Goal: Contribute content

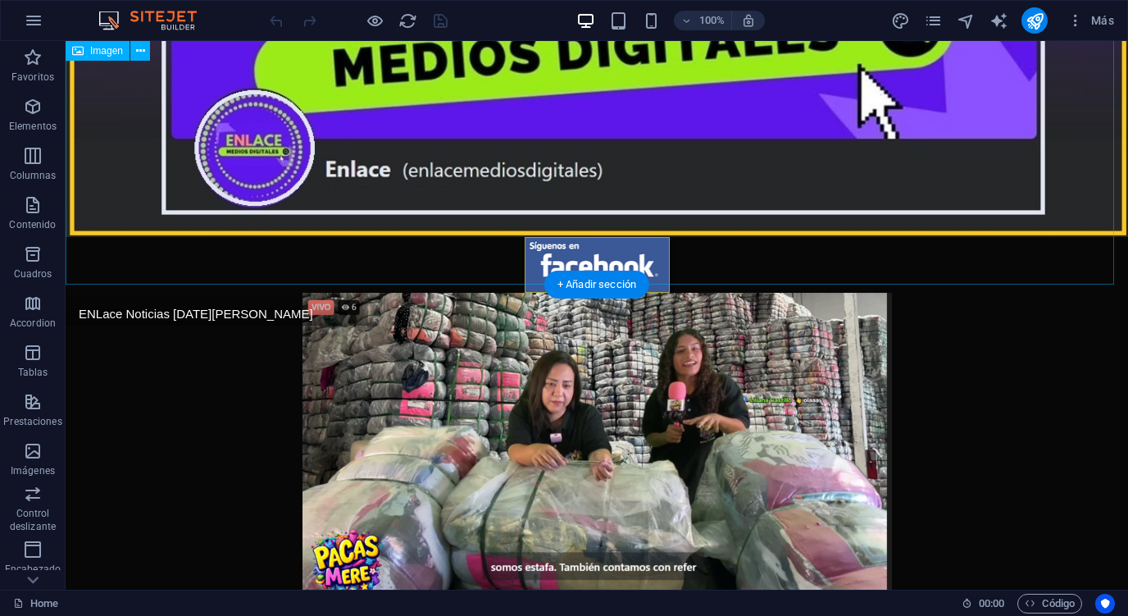
scroll to position [273, 0]
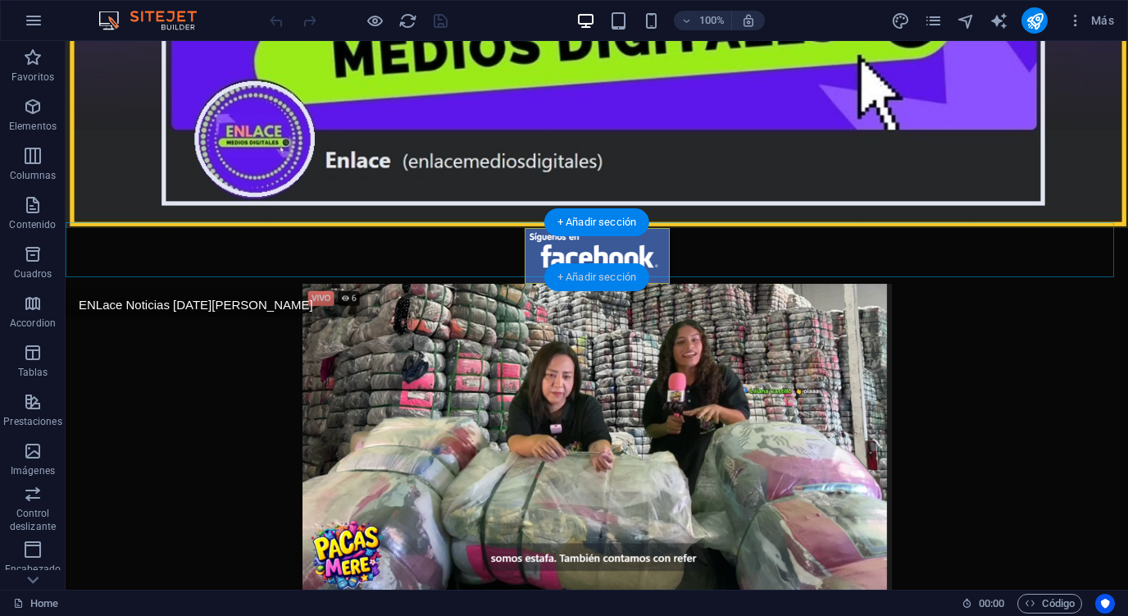
click at [598, 271] on div "+ Añadir sección" at bounding box center [597, 277] width 105 height 28
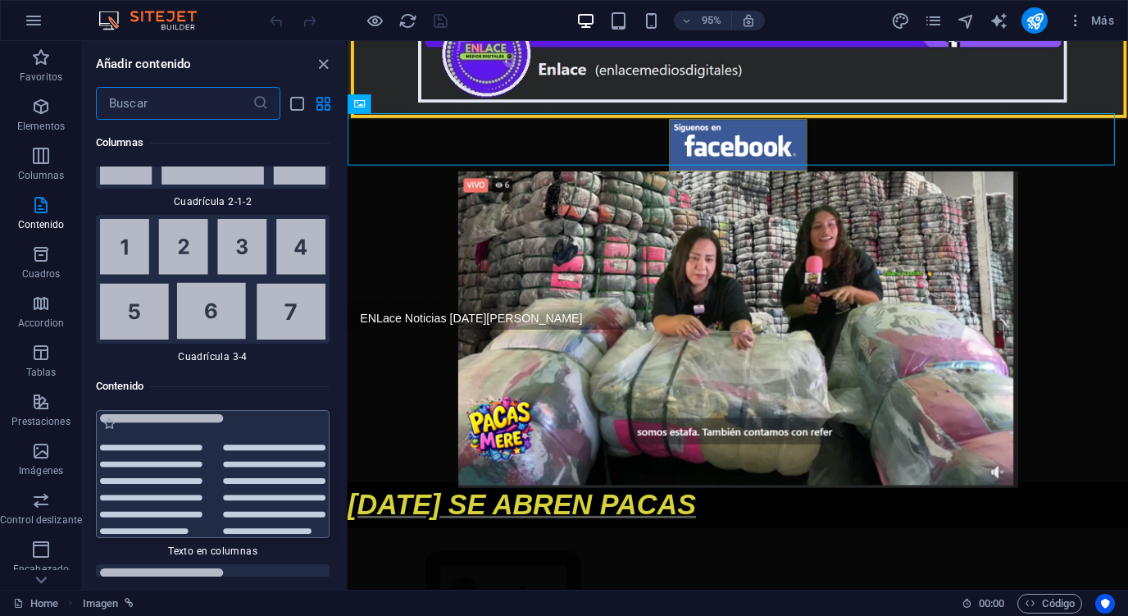
scroll to position [5645, 0]
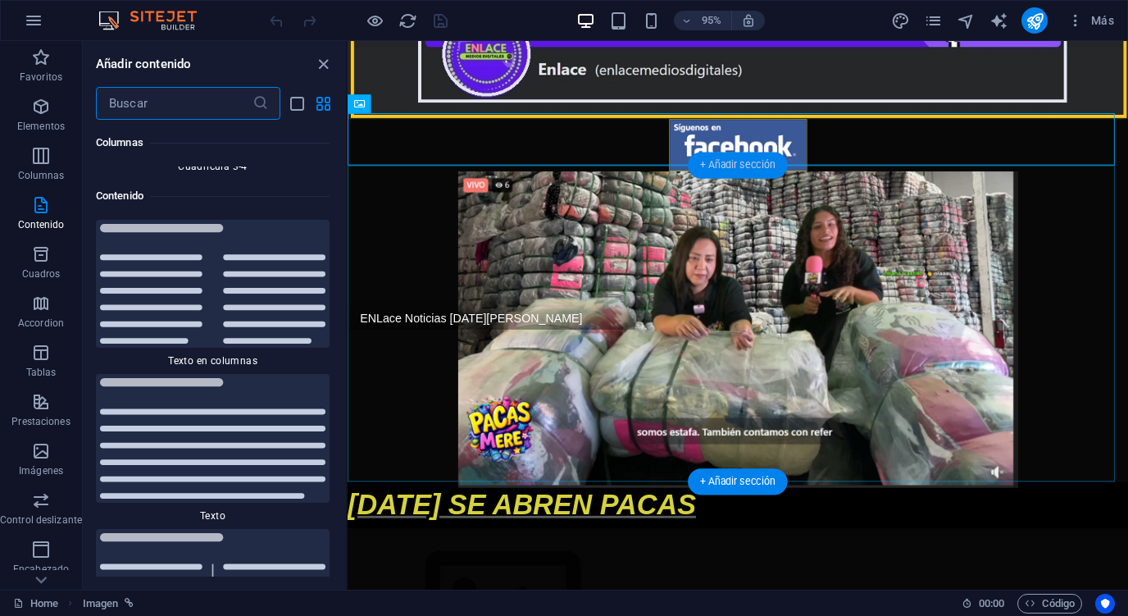
click at [722, 166] on div "+ Añadir sección" at bounding box center [738, 166] width 100 height 26
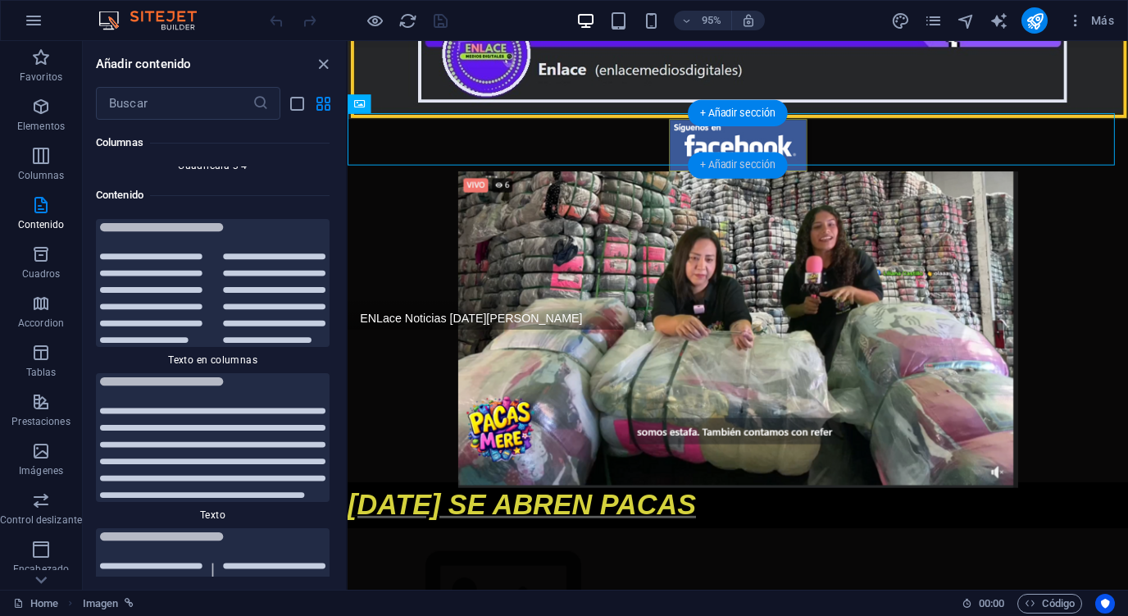
click at [728, 160] on div "+ Añadir sección" at bounding box center [738, 166] width 100 height 26
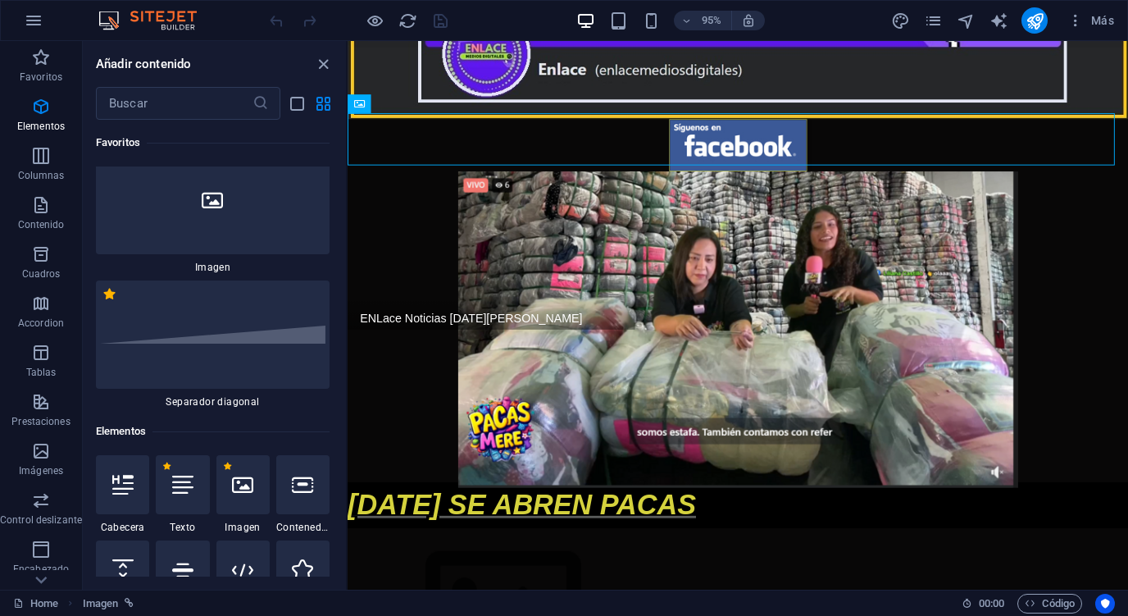
scroll to position [0, 0]
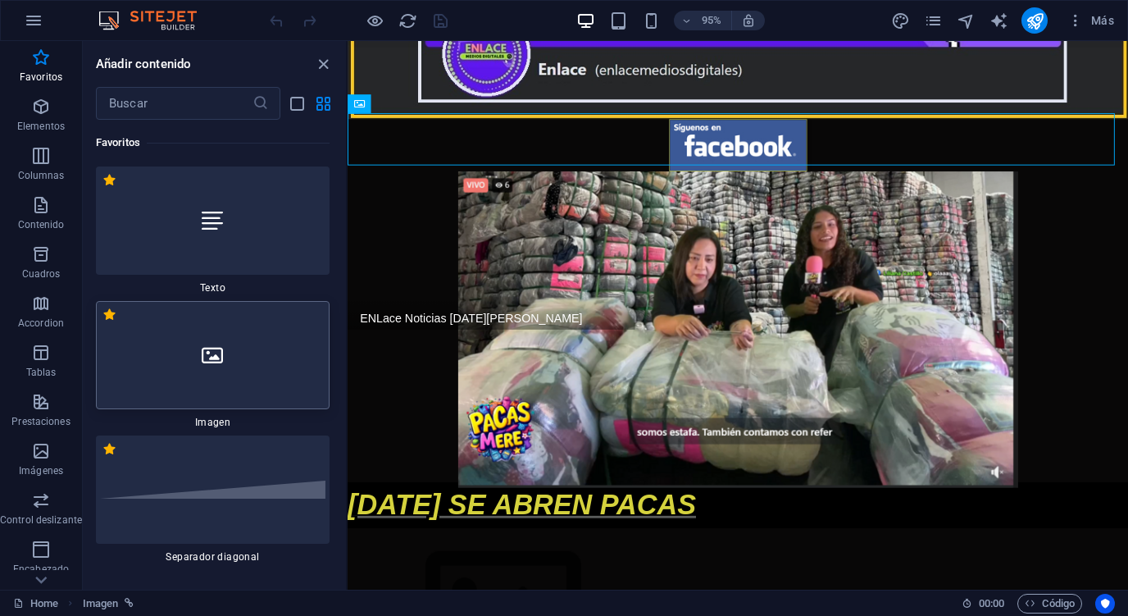
click at [230, 365] on div at bounding box center [213, 355] width 234 height 108
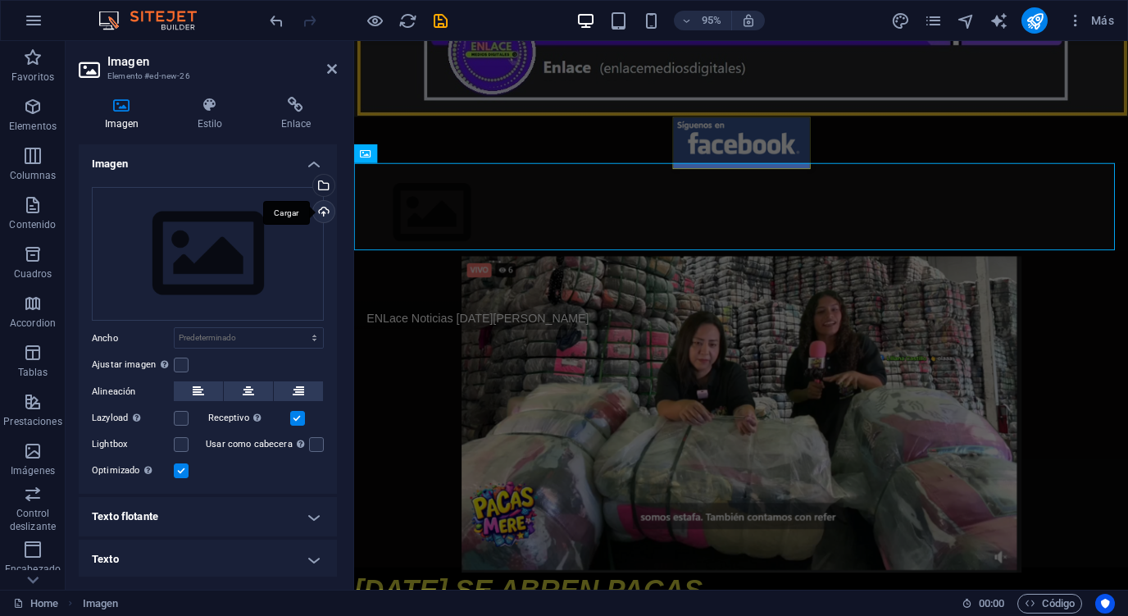
click at [325, 207] on div "Cargar" at bounding box center [322, 213] width 25 height 25
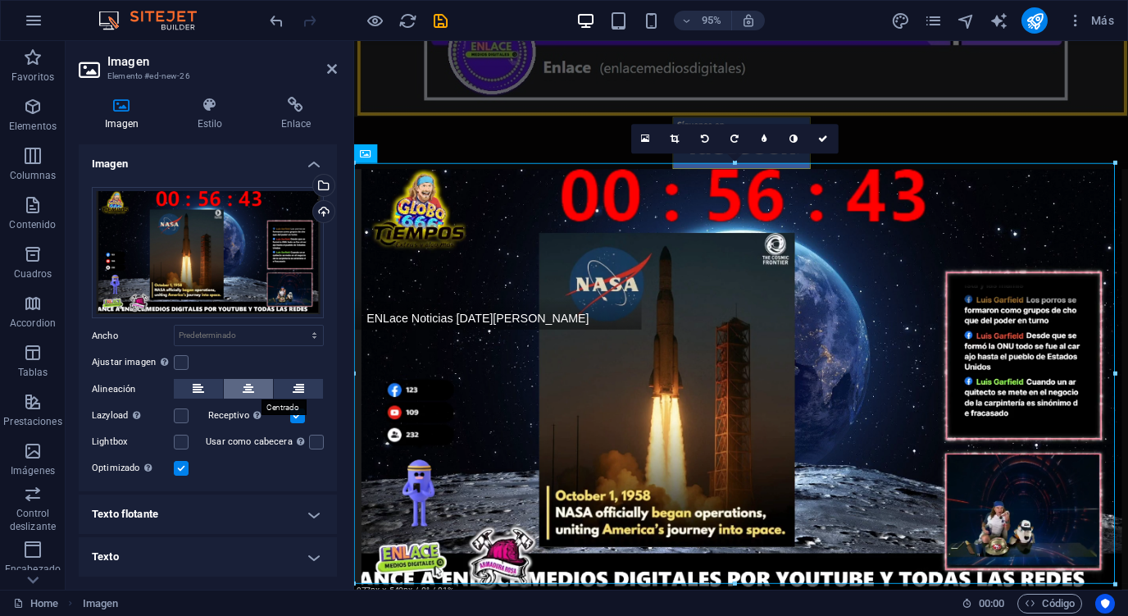
click at [253, 379] on button at bounding box center [248, 389] width 49 height 20
click at [298, 119] on h4 "Enlace" at bounding box center [296, 114] width 82 height 34
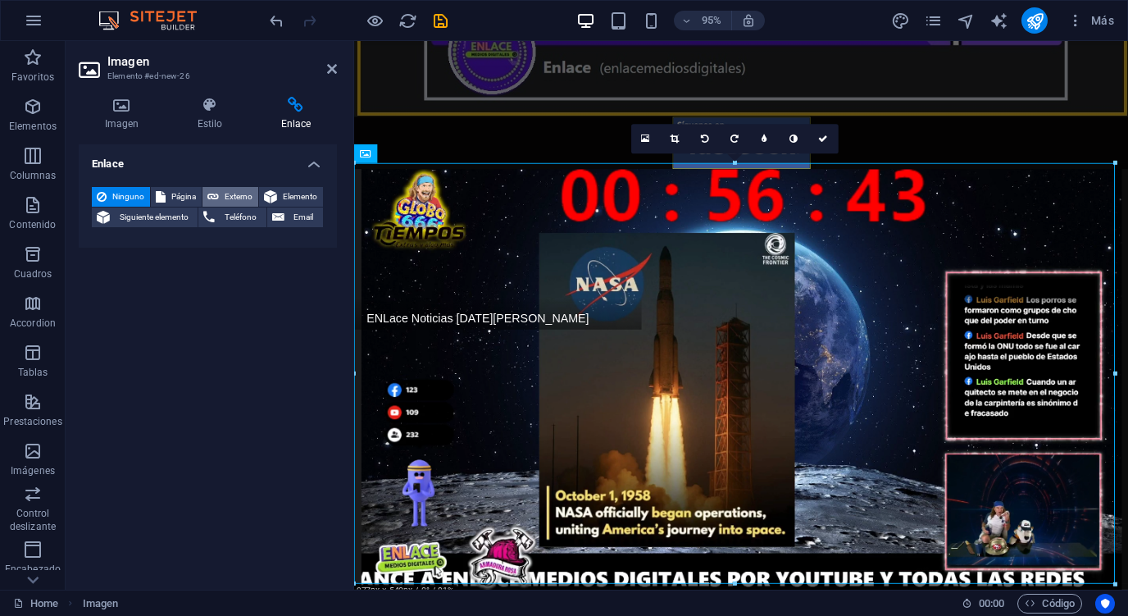
click at [230, 191] on span "Externo" at bounding box center [239, 197] width 30 height 20
select select "blank"
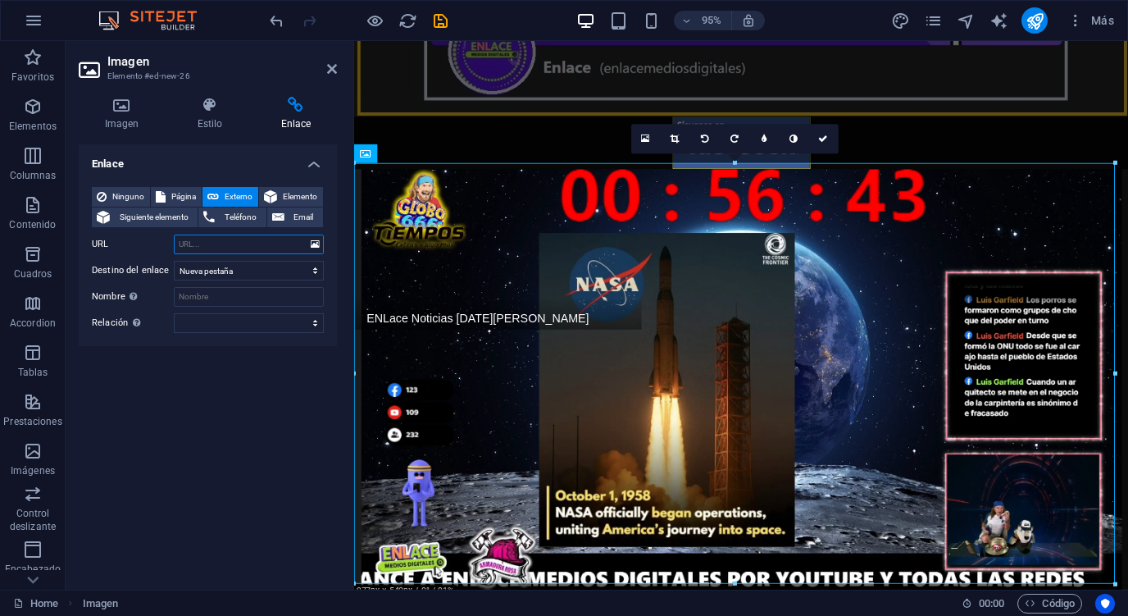
paste input "[URL][DOMAIN_NAME]"
type input "[URL][DOMAIN_NAME]"
click at [444, 21] on icon "save" at bounding box center [440, 20] width 19 height 19
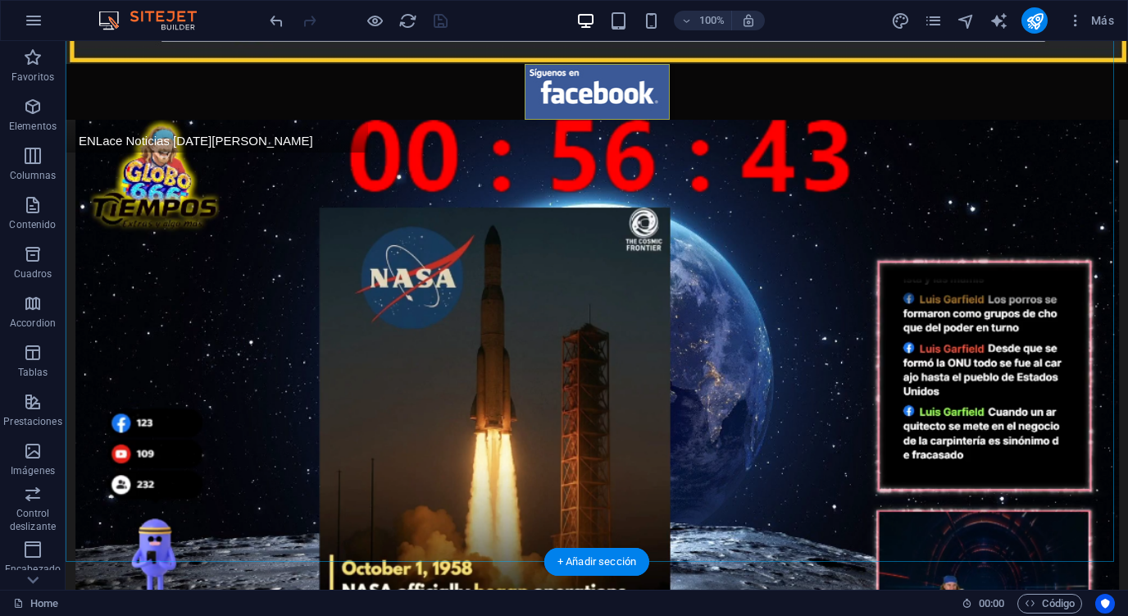
scroll to position [637, 0]
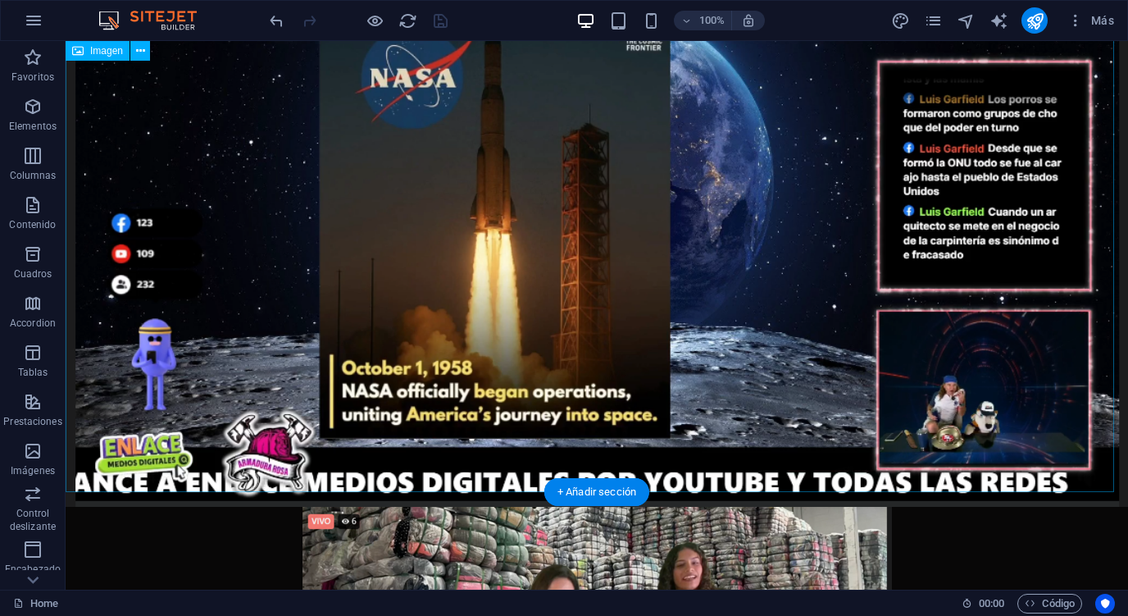
click at [785, 244] on figure at bounding box center [597, 213] width 1063 height 587
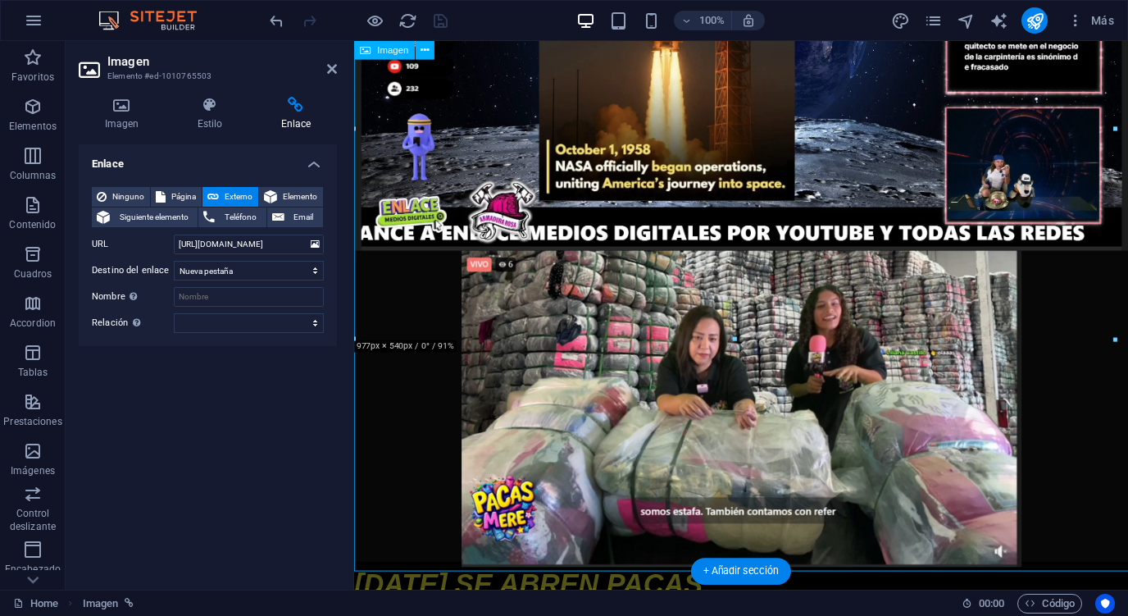
scroll to position [531, 0]
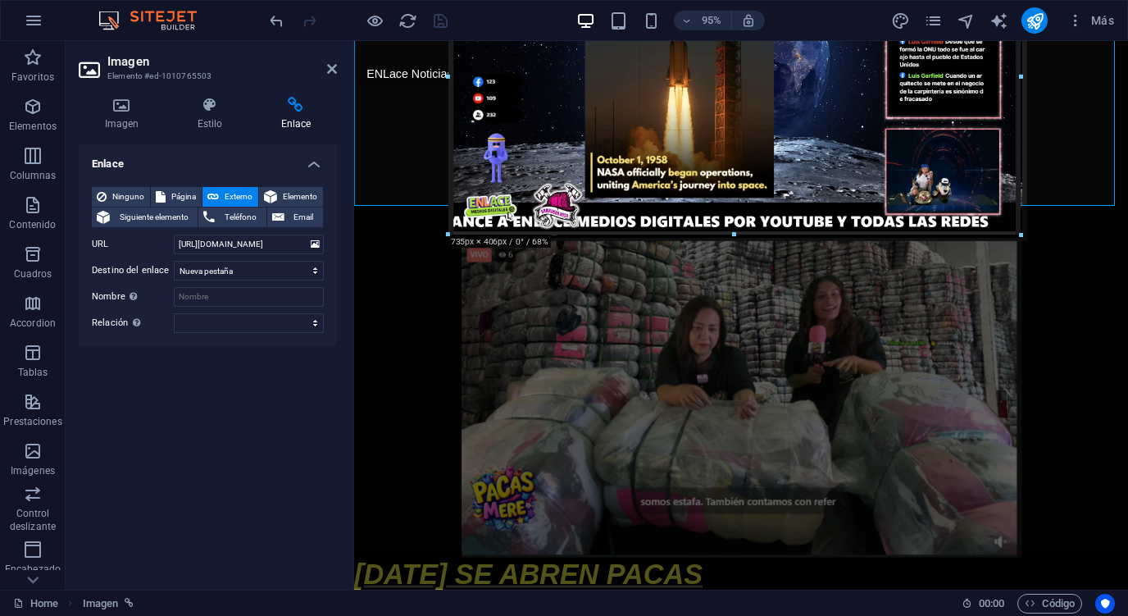
drag, startPoint x: 1116, startPoint y: 336, endPoint x: 873, endPoint y: 221, distance: 268.5
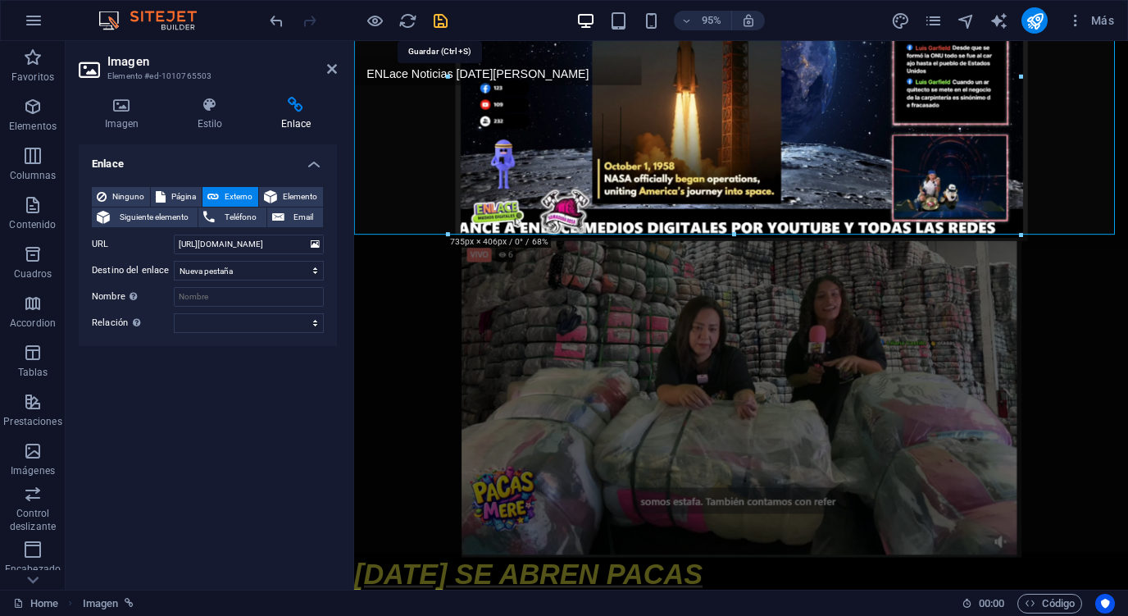
click at [437, 21] on icon "save" at bounding box center [440, 20] width 19 height 19
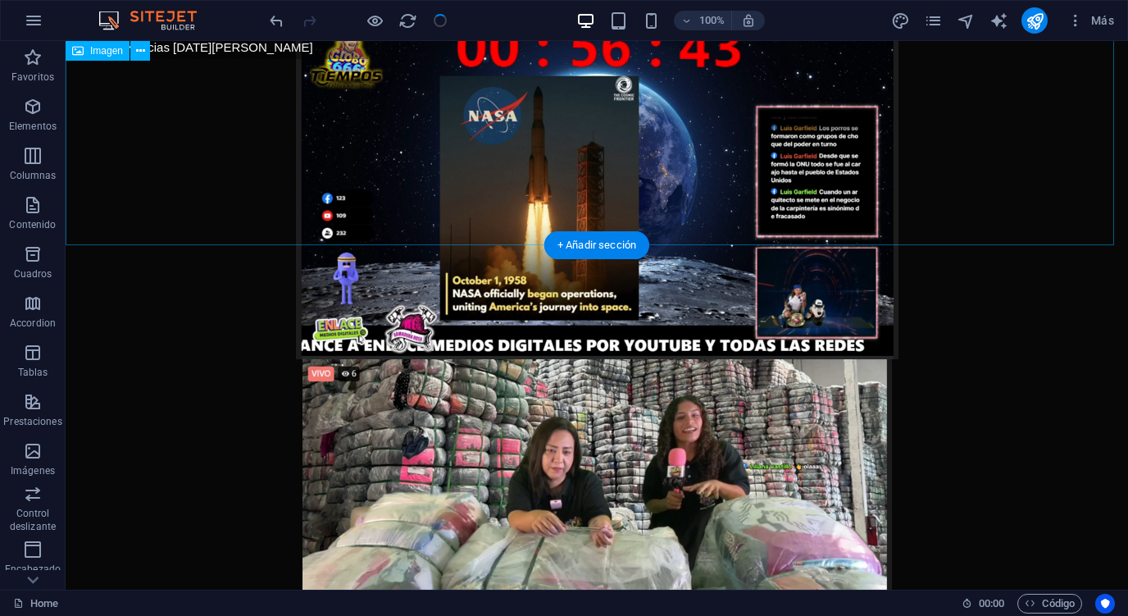
scroll to position [637, 0]
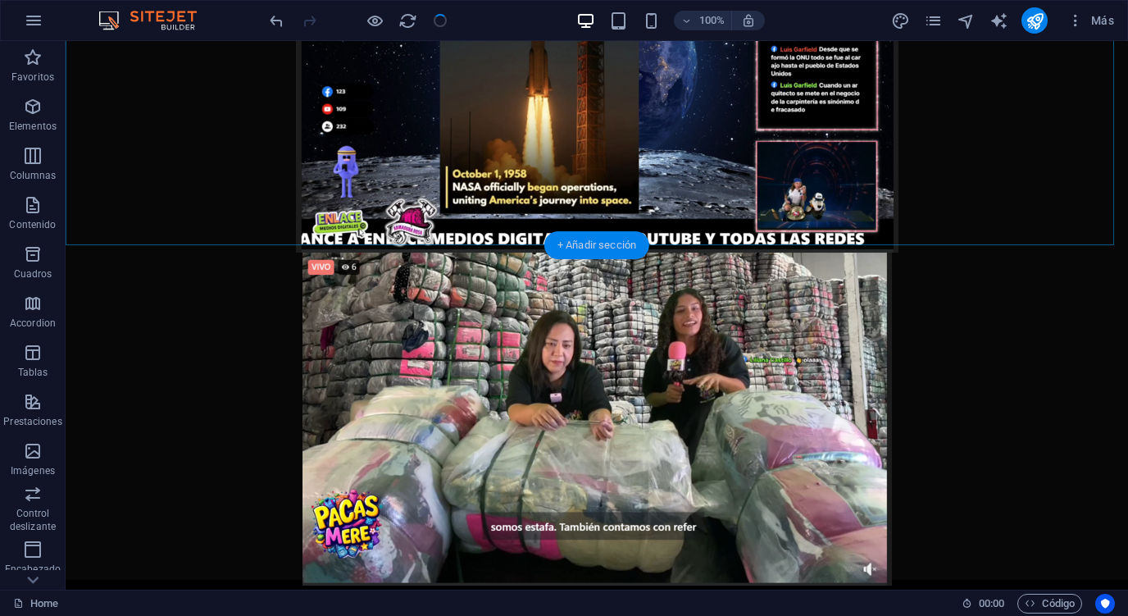
click at [610, 246] on div "+ Añadir sección" at bounding box center [597, 245] width 105 height 28
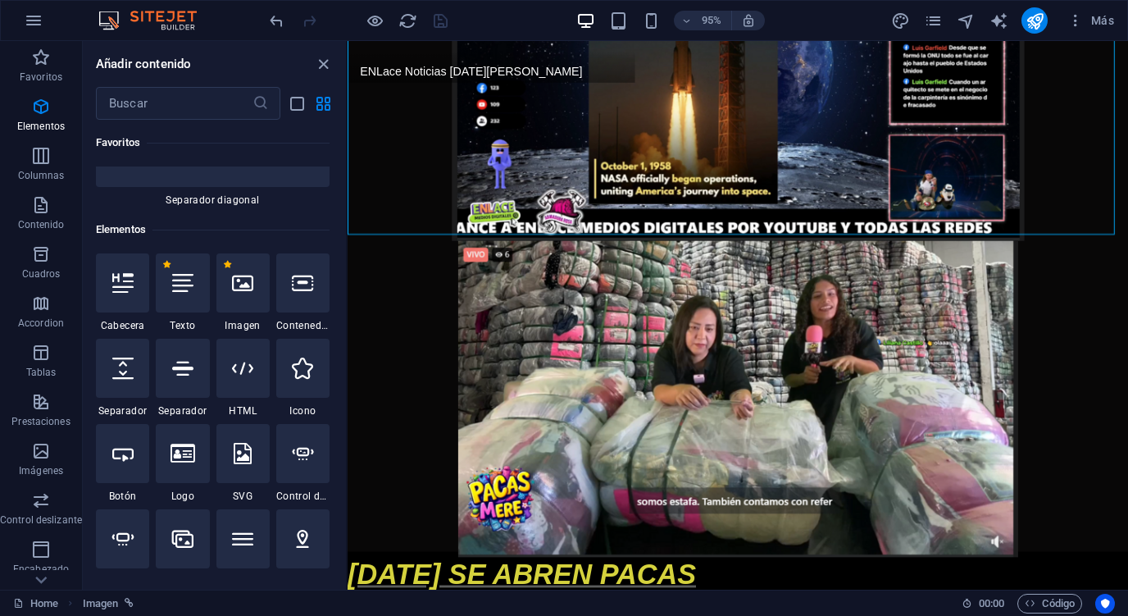
scroll to position [0, 0]
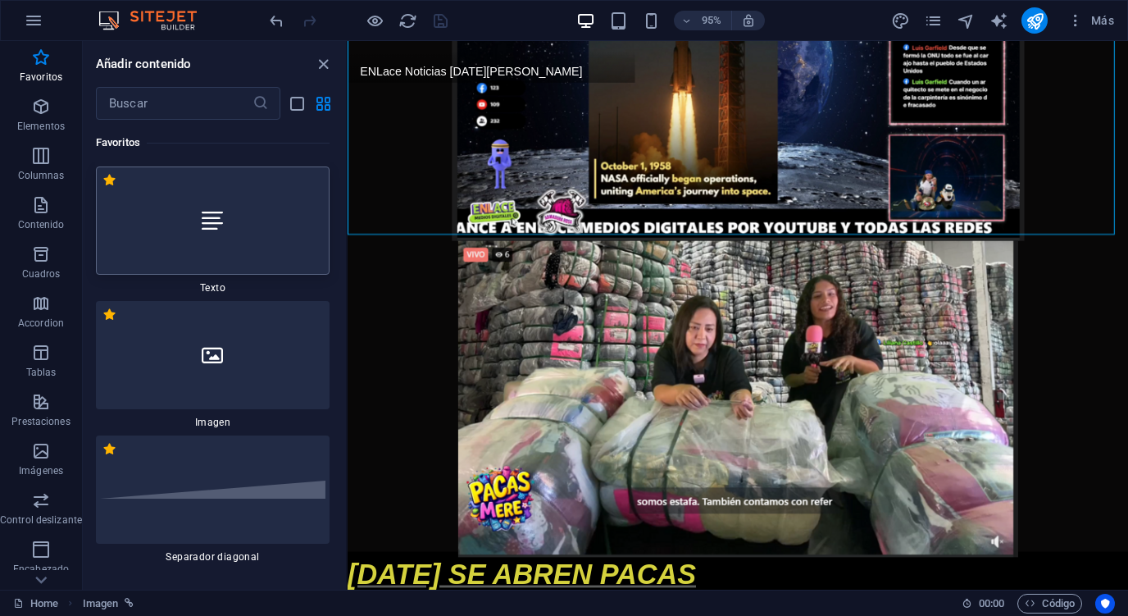
click at [217, 235] on div at bounding box center [213, 220] width 234 height 108
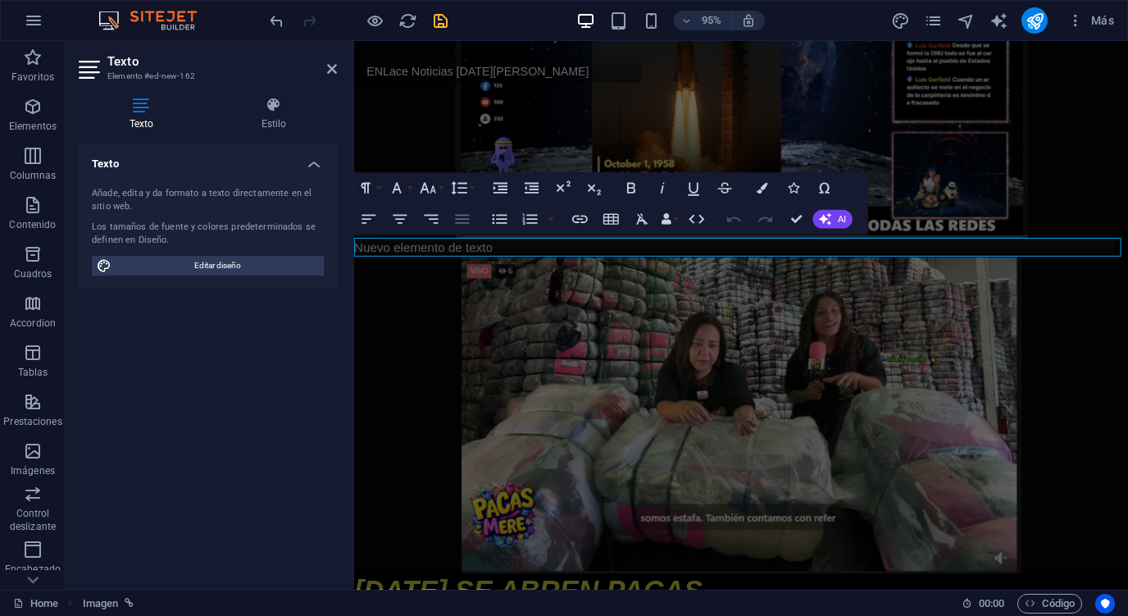
scroll to position [531, 0]
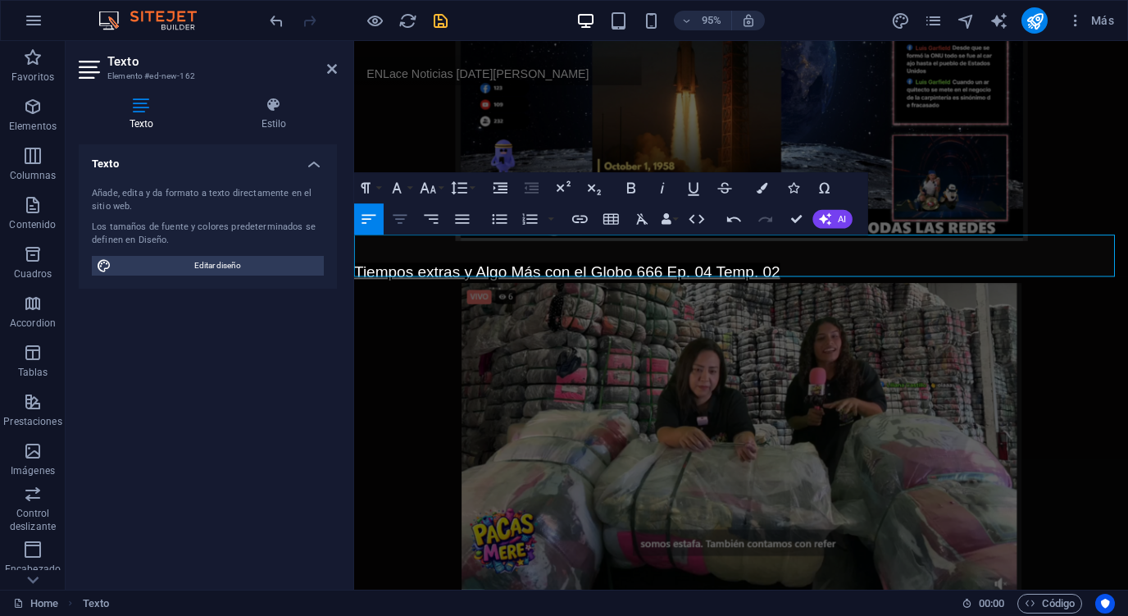
click at [399, 217] on icon "button" at bounding box center [400, 219] width 19 height 19
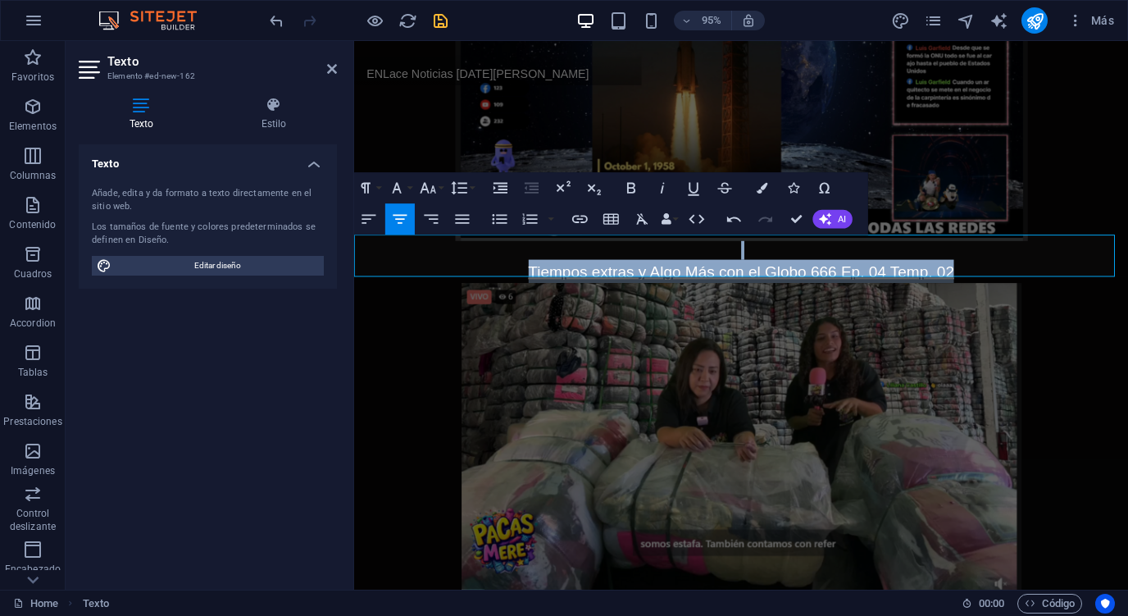
drag, startPoint x: 994, startPoint y: 273, endPoint x: 349, endPoint y: 242, distance: 645.3
click at [637, 189] on icon "button" at bounding box center [631, 188] width 19 height 19
drag, startPoint x: 657, startPoint y: 189, endPoint x: 637, endPoint y: 193, distance: 20.1
click at [658, 189] on icon "button" at bounding box center [663, 188] width 19 height 19
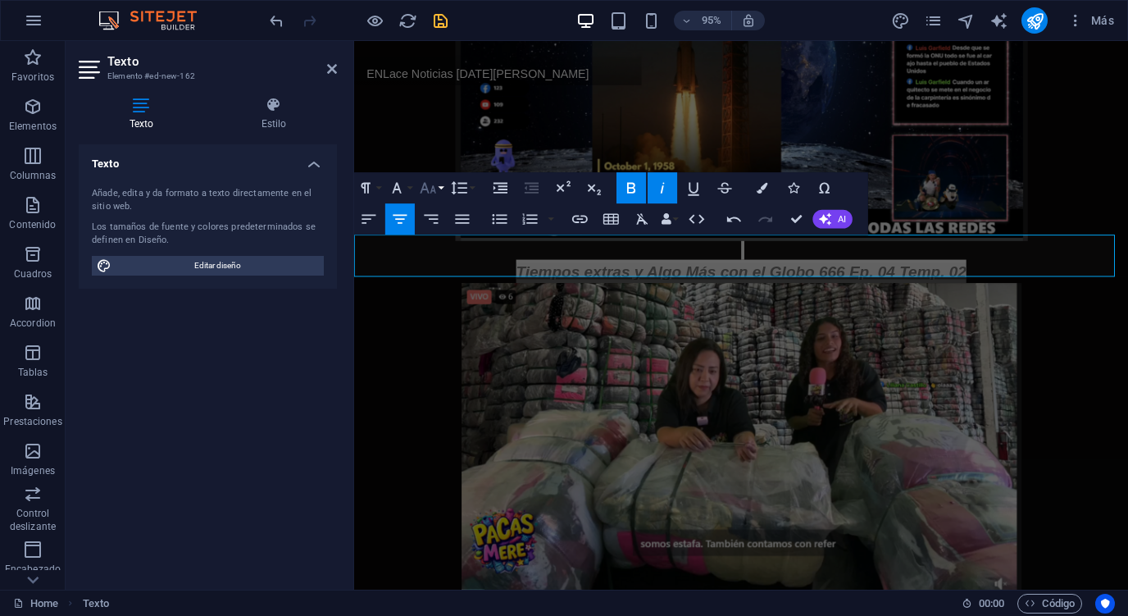
click at [427, 185] on icon "button" at bounding box center [428, 188] width 19 height 19
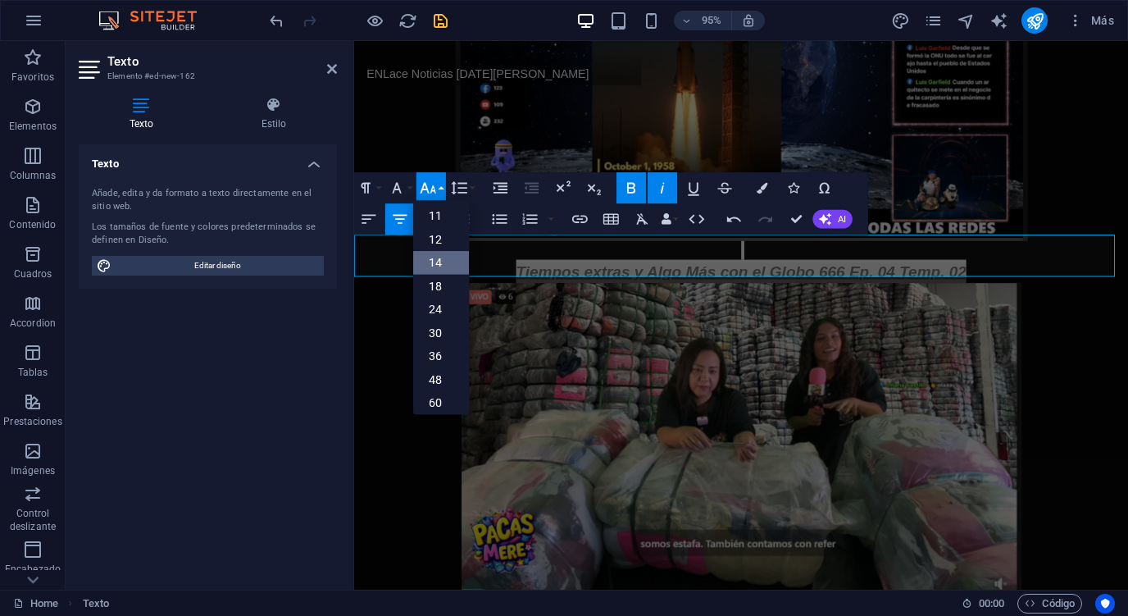
scroll to position [91, 0]
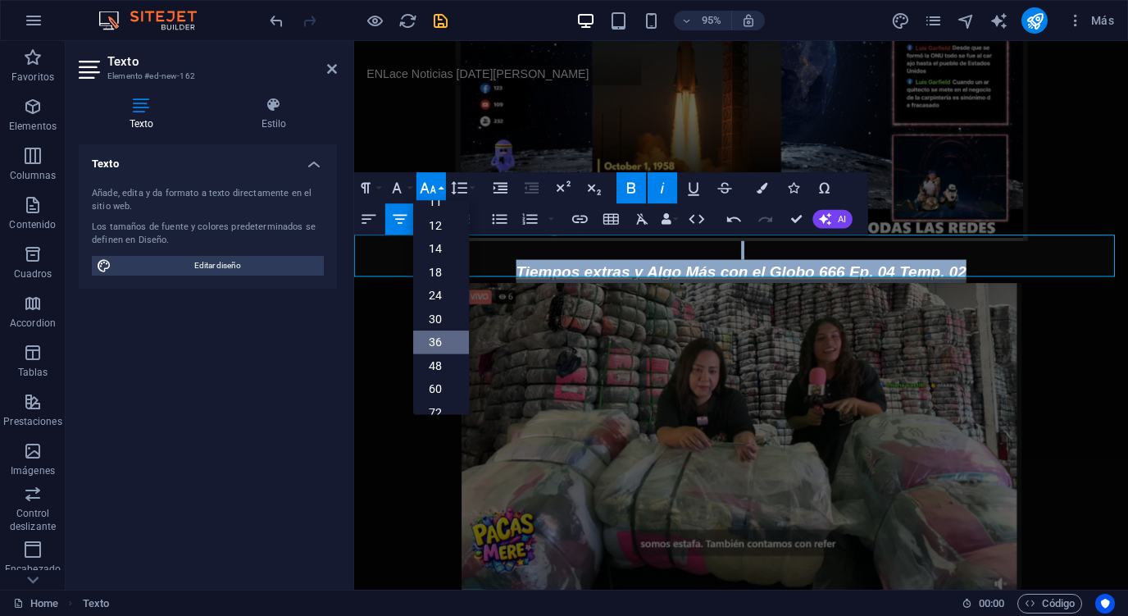
click at [446, 340] on link "36" at bounding box center [441, 343] width 56 height 24
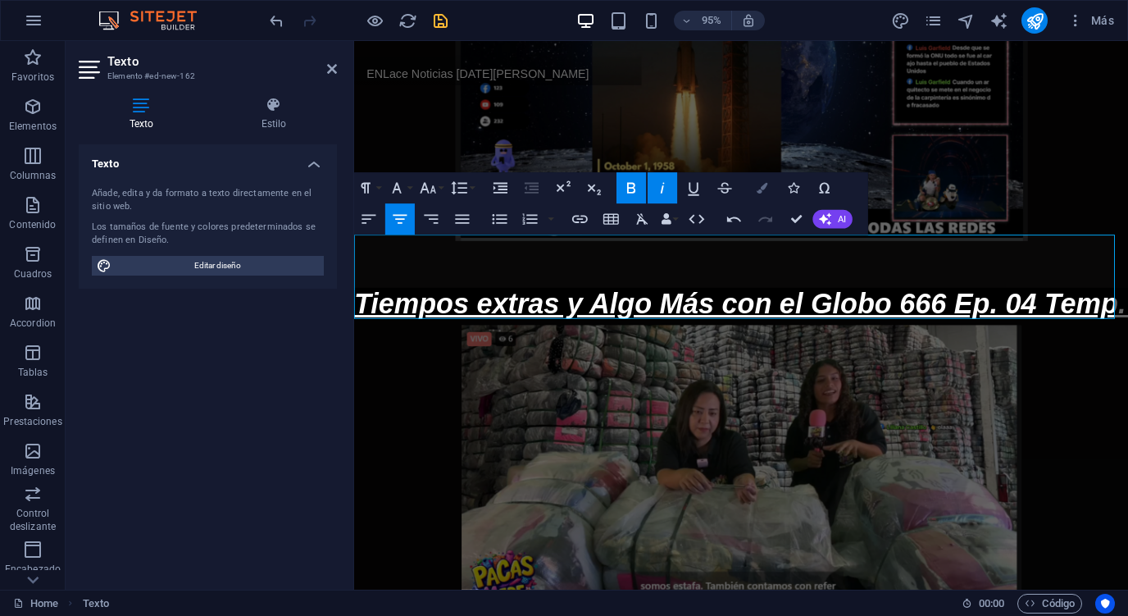
click at [765, 190] on icon "button" at bounding box center [762, 188] width 11 height 11
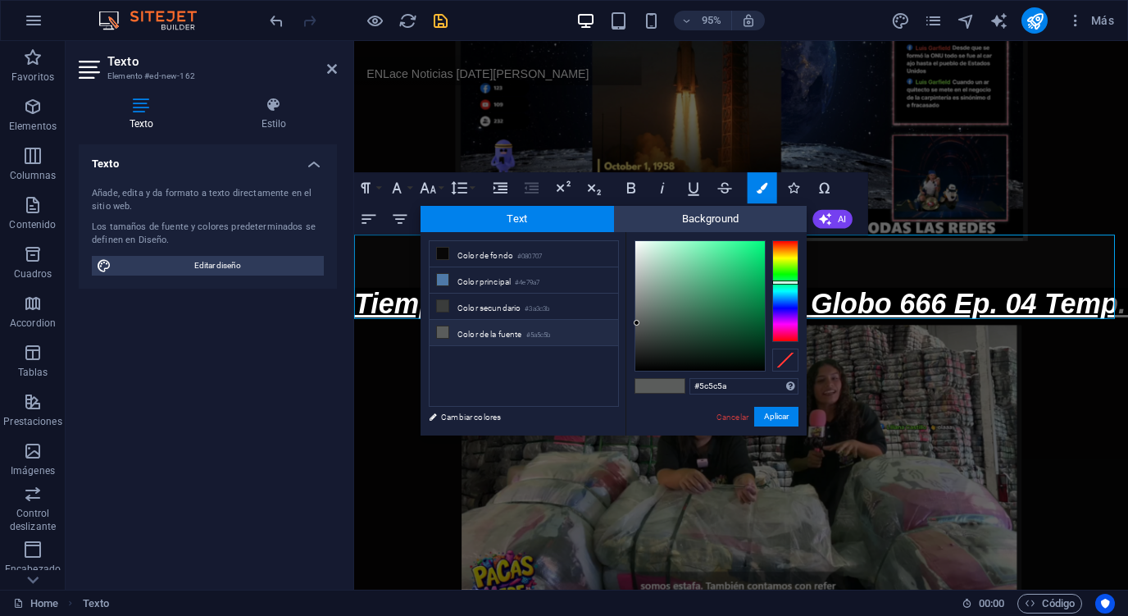
click at [777, 259] on div at bounding box center [786, 291] width 26 height 102
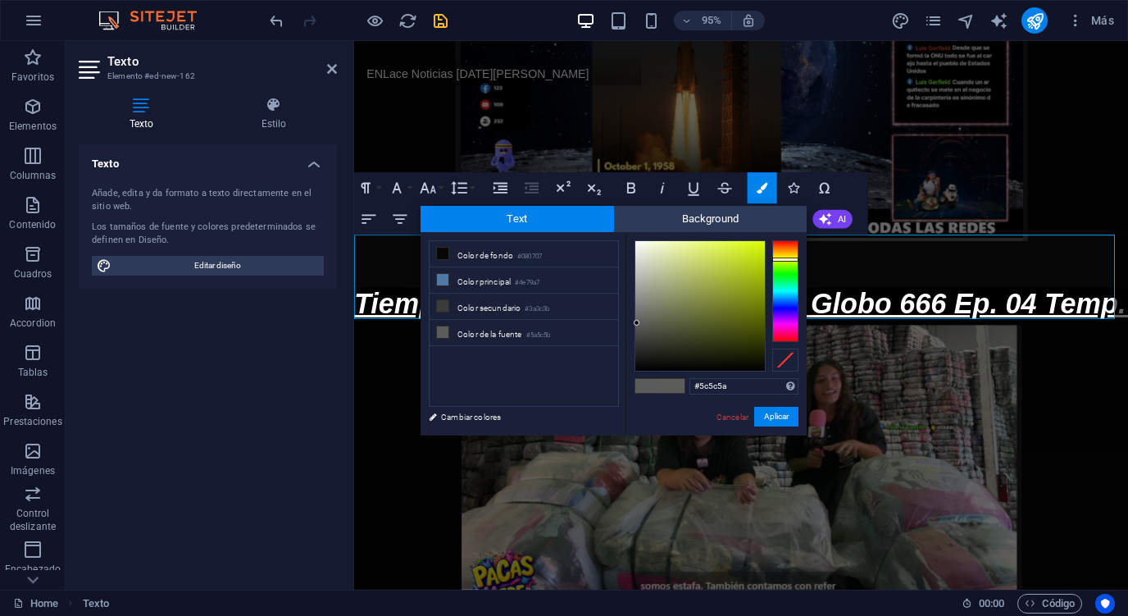
type input "#bdd81b"
click at [748, 260] on div at bounding box center [701, 306] width 130 height 130
drag, startPoint x: 763, startPoint y: 413, endPoint x: 409, endPoint y: 305, distance: 370.2
click at [763, 413] on button "Aplicar" at bounding box center [776, 417] width 44 height 20
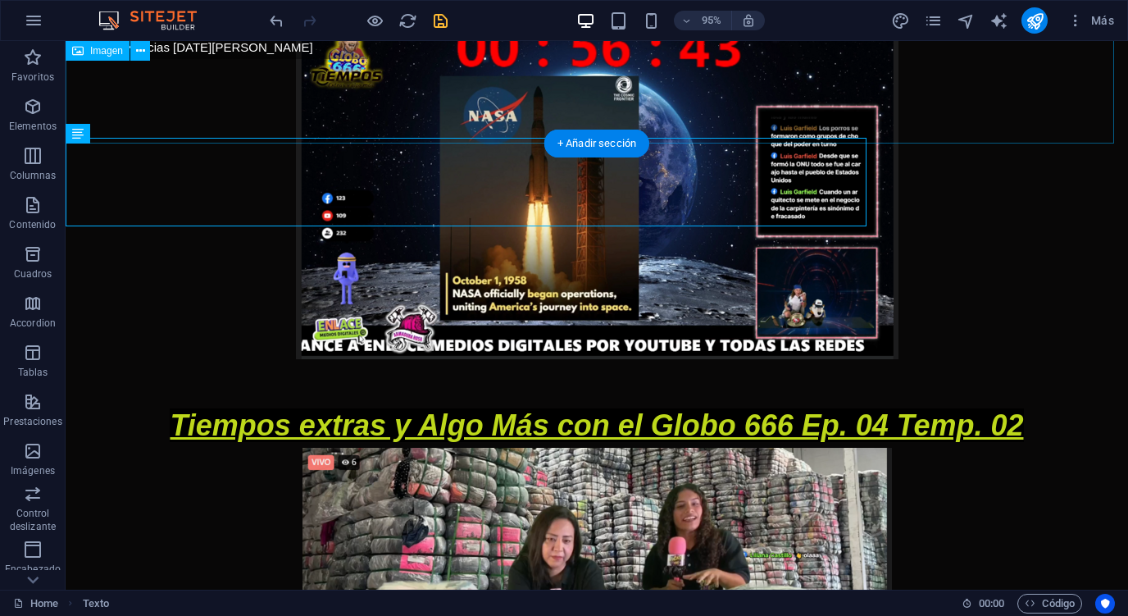
scroll to position [638, 0]
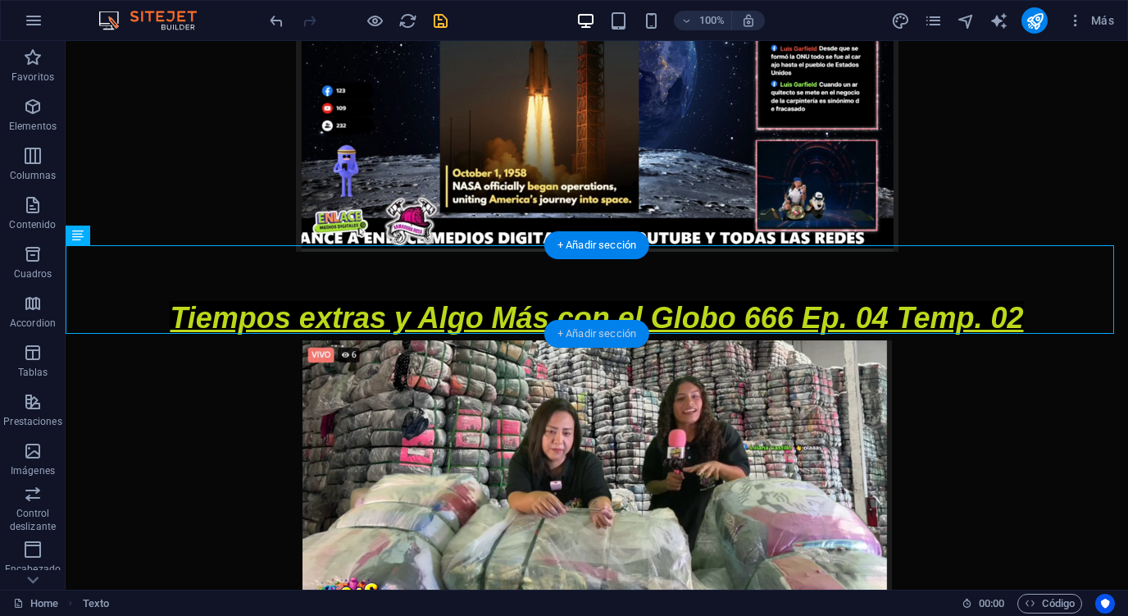
click at [584, 334] on div "+ Añadir sección" at bounding box center [597, 334] width 105 height 28
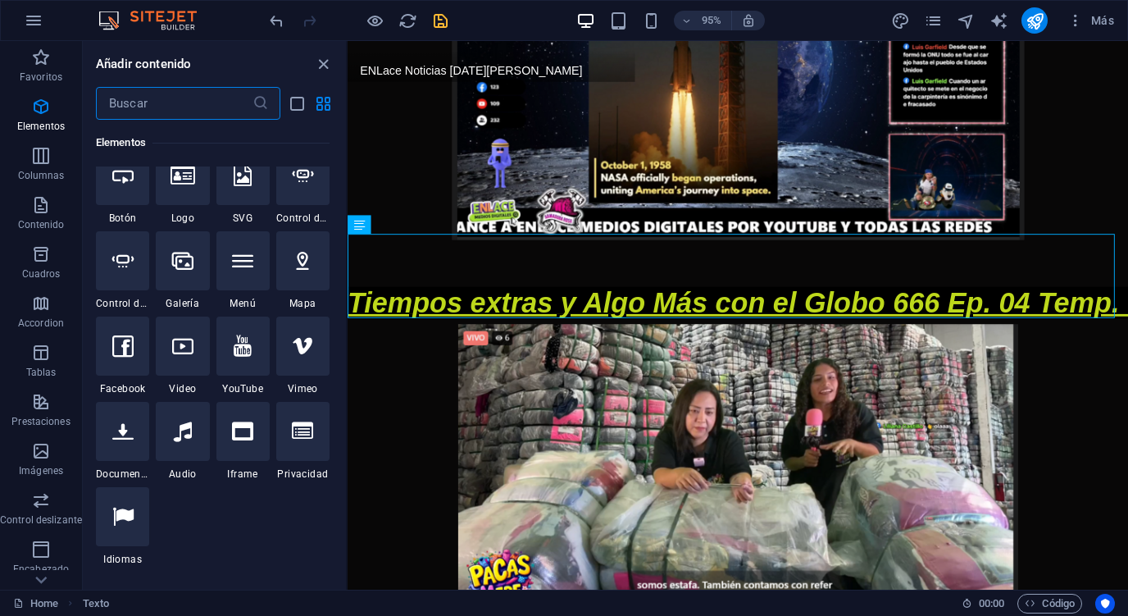
scroll to position [0, 0]
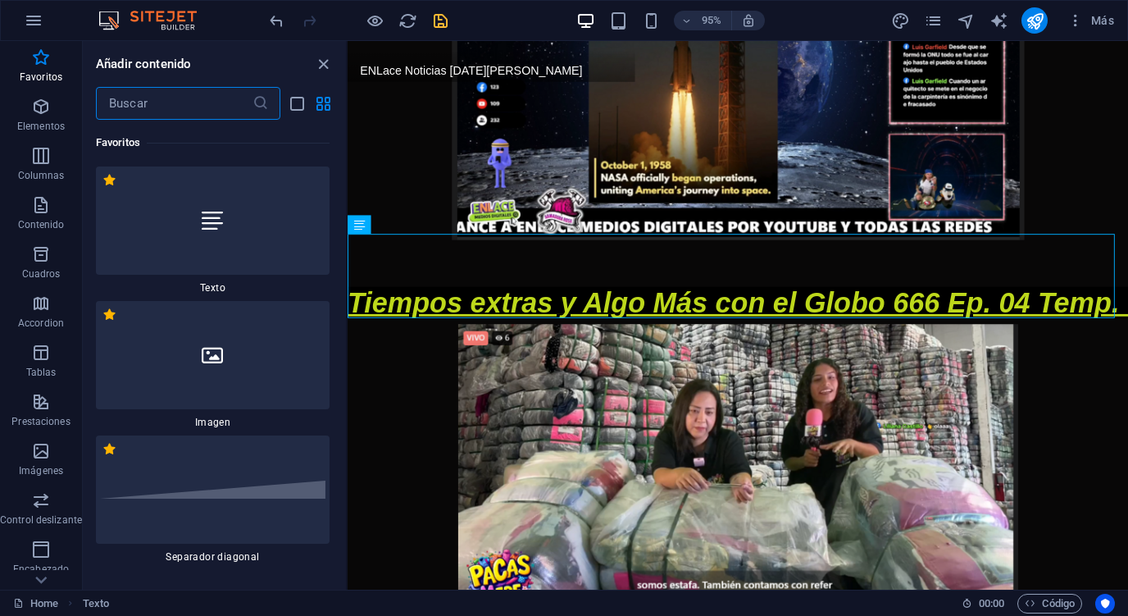
click at [203, 463] on div at bounding box center [213, 489] width 234 height 108
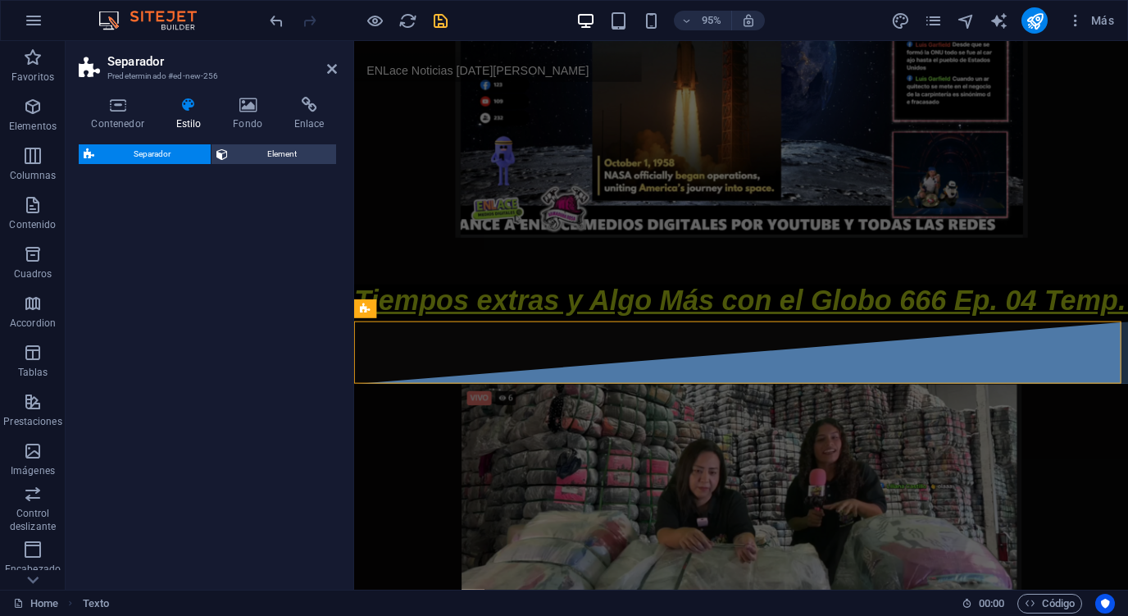
select select "diagonal"
select select "rem"
select select "preset-separator-v3-diagonal"
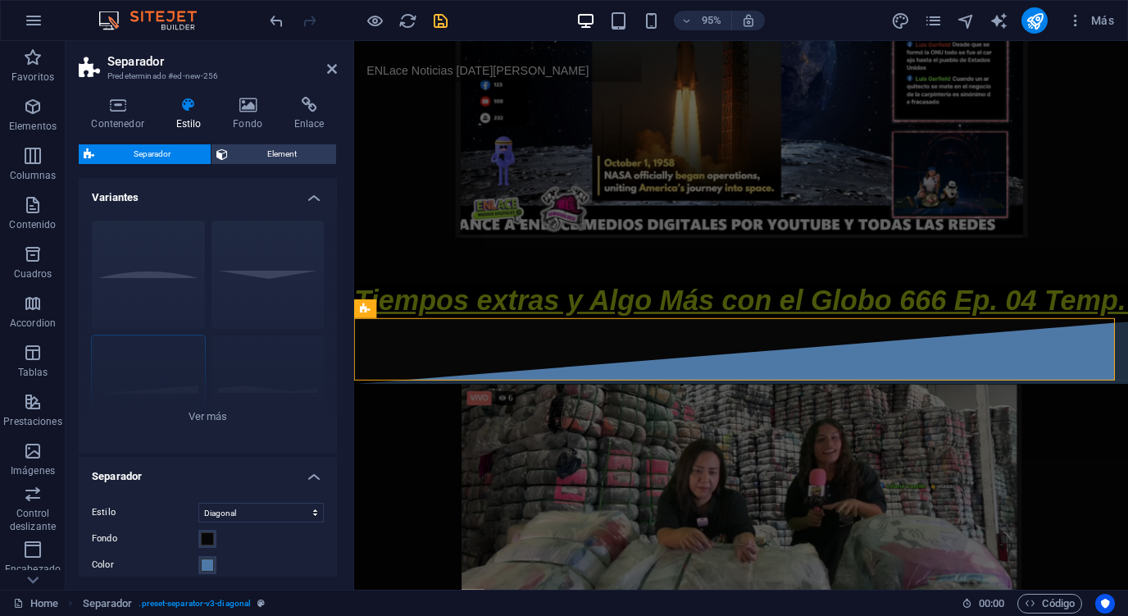
scroll to position [531, 0]
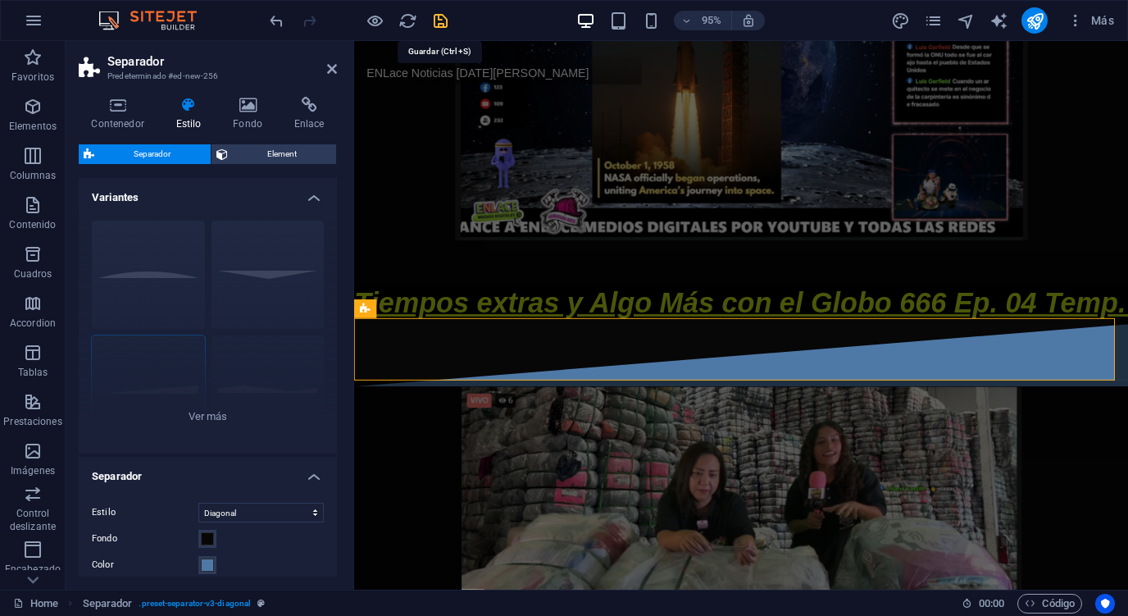
drag, startPoint x: 442, startPoint y: 24, endPoint x: 756, endPoint y: 105, distance: 324.4
click at [443, 24] on icon "save" at bounding box center [440, 20] width 19 height 19
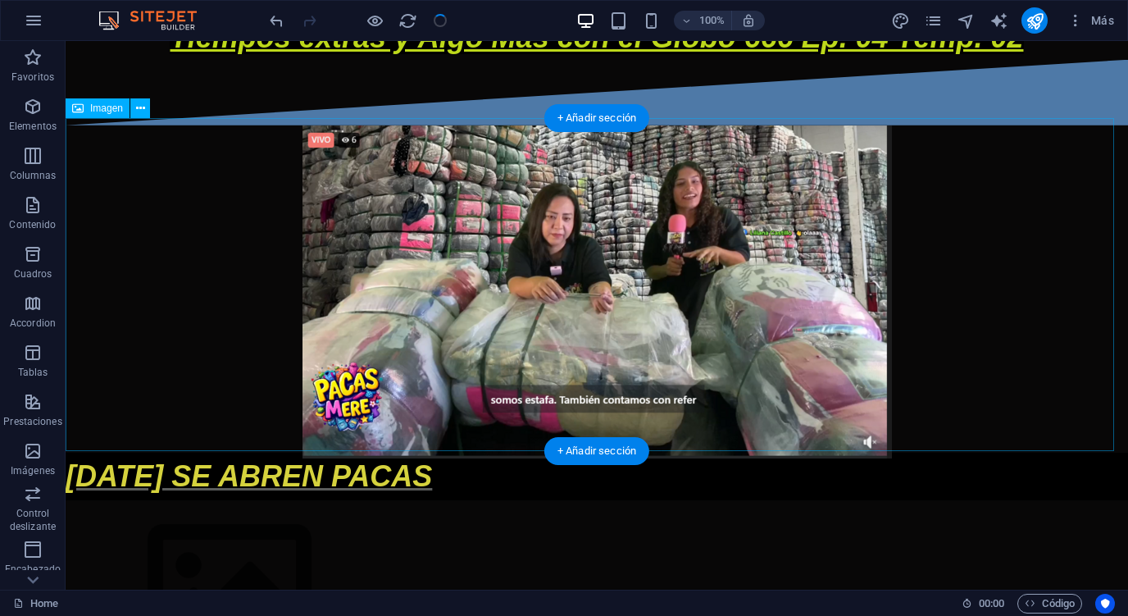
scroll to position [1185, 0]
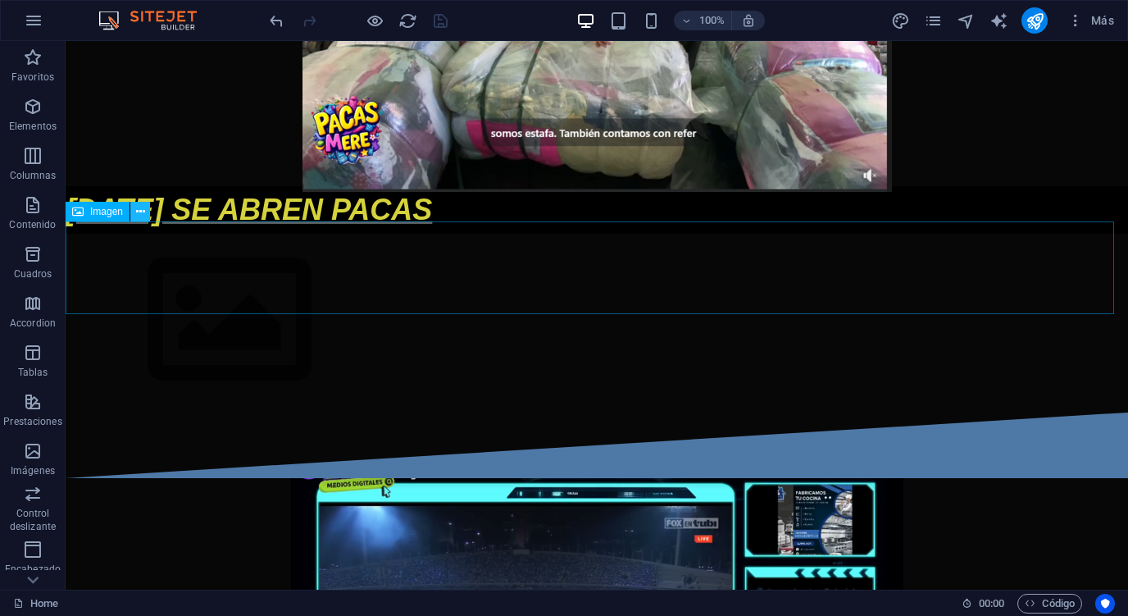
click at [144, 217] on icon at bounding box center [140, 211] width 9 height 17
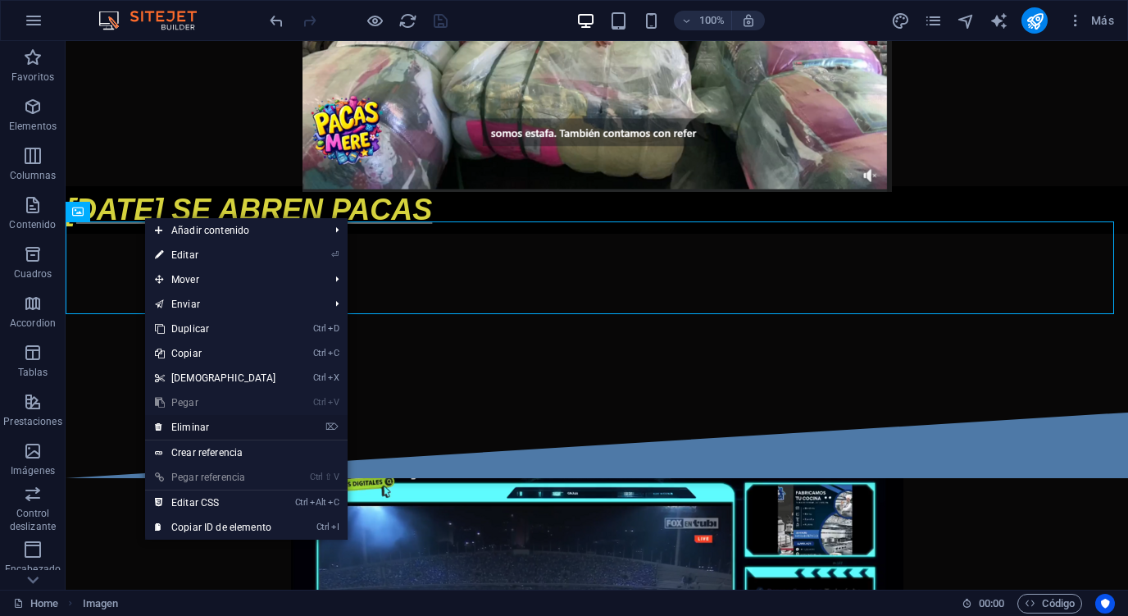
click at [194, 426] on link "⌦ Eliminar" at bounding box center [215, 427] width 141 height 25
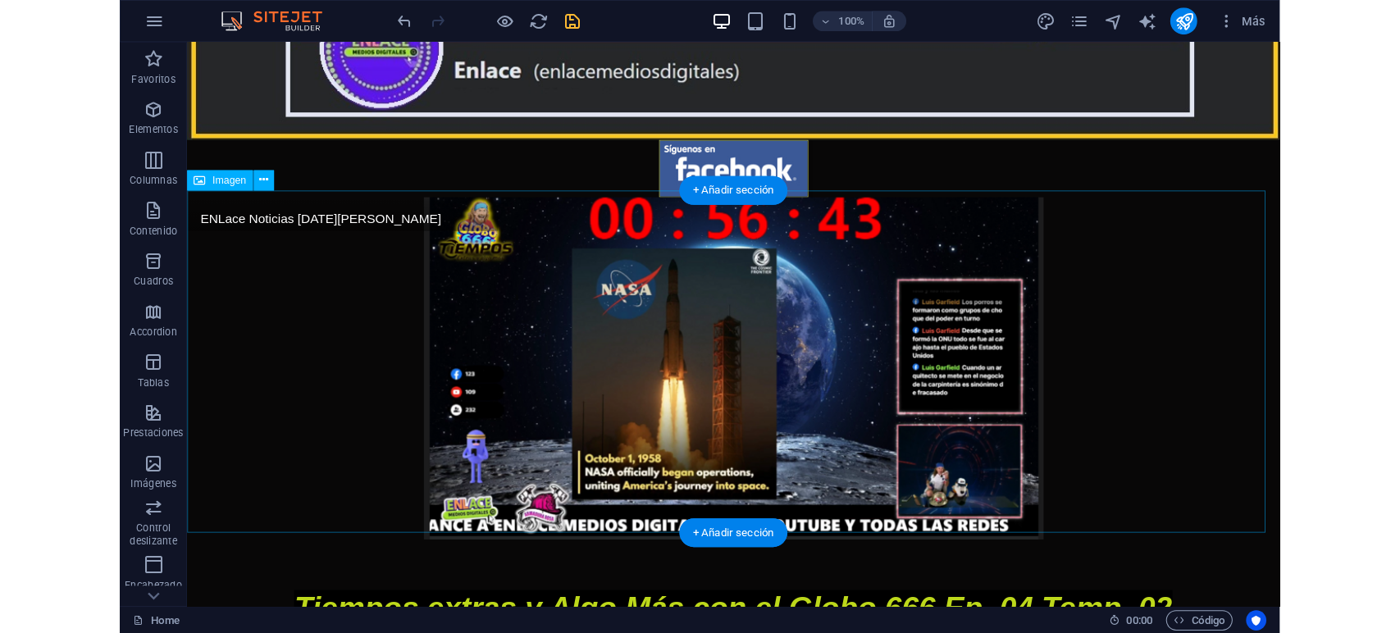
scroll to position [92, 0]
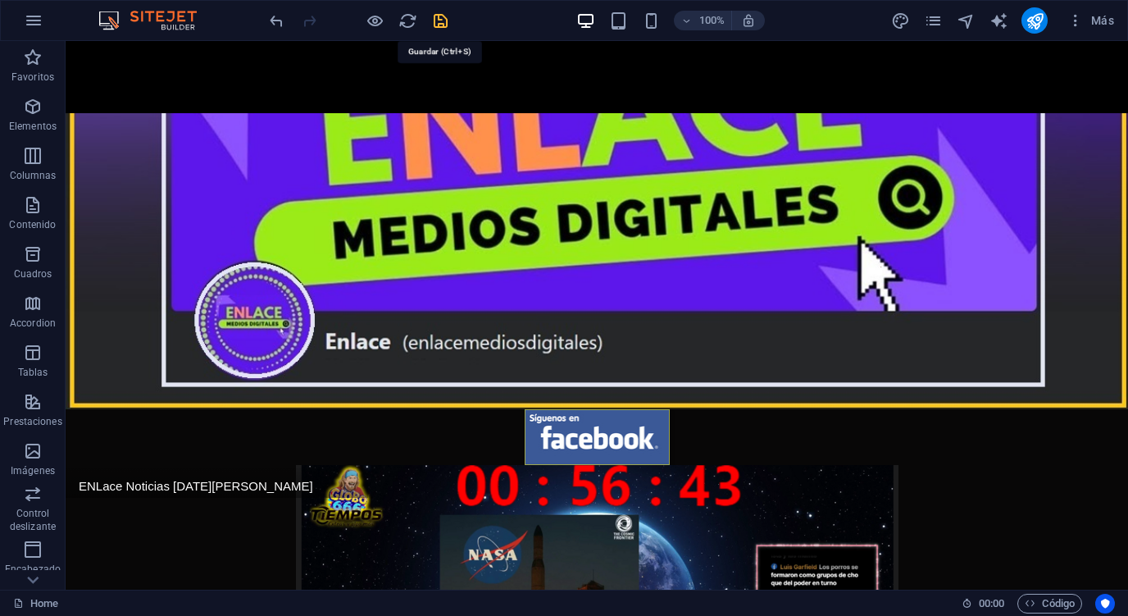
click at [441, 20] on icon "save" at bounding box center [440, 20] width 19 height 19
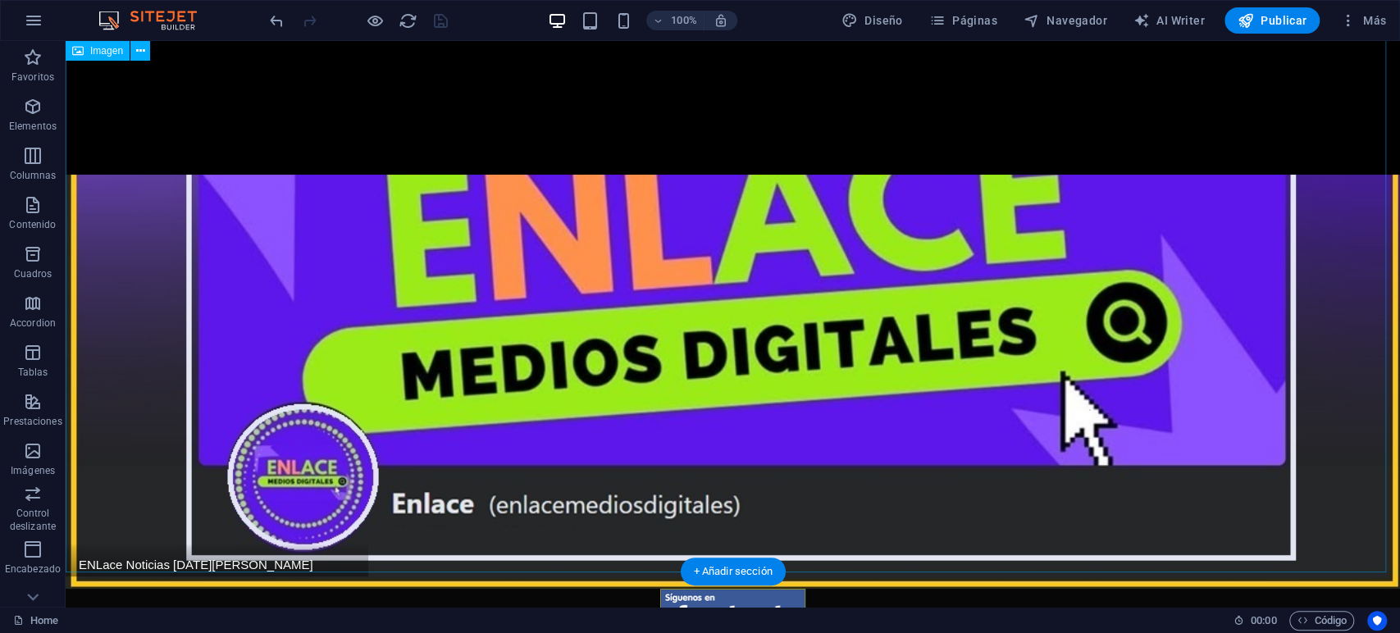
scroll to position [0, 0]
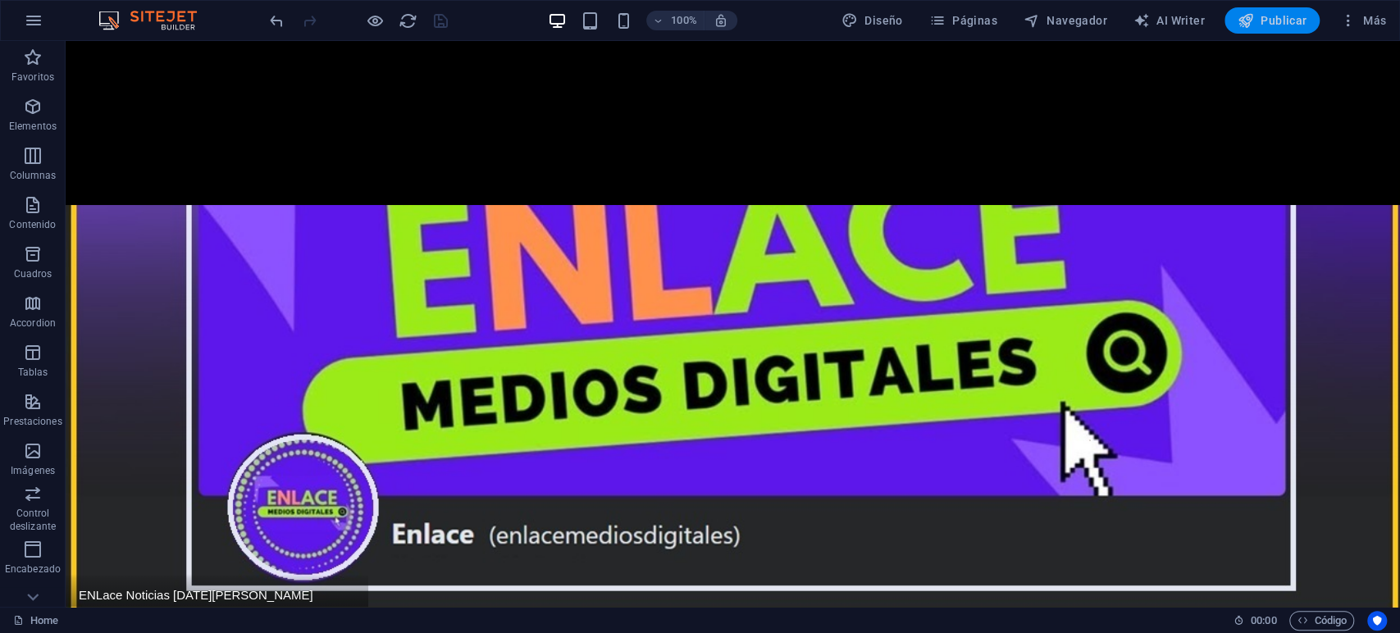
click at [1260, 20] on span "Publicar" at bounding box center [1273, 20] width 70 height 16
